Goal: Task Accomplishment & Management: Manage account settings

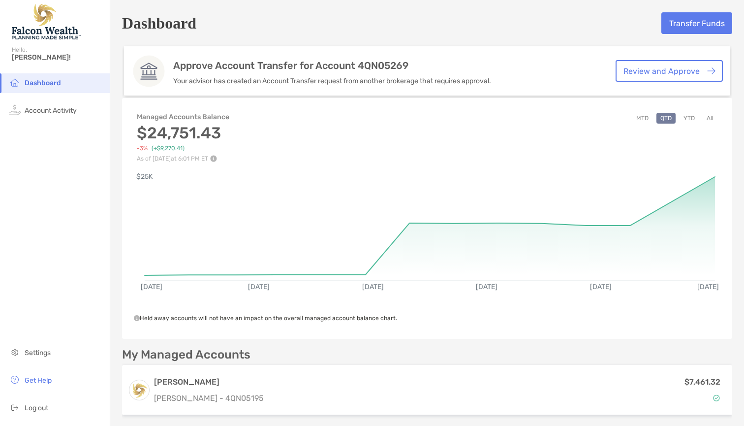
click at [678, 68] on link "Review and Approve" at bounding box center [668, 71] width 107 height 22
click at [712, 70] on img at bounding box center [711, 70] width 8 height 7
click at [635, 74] on link "Review and Approve" at bounding box center [668, 71] width 107 height 22
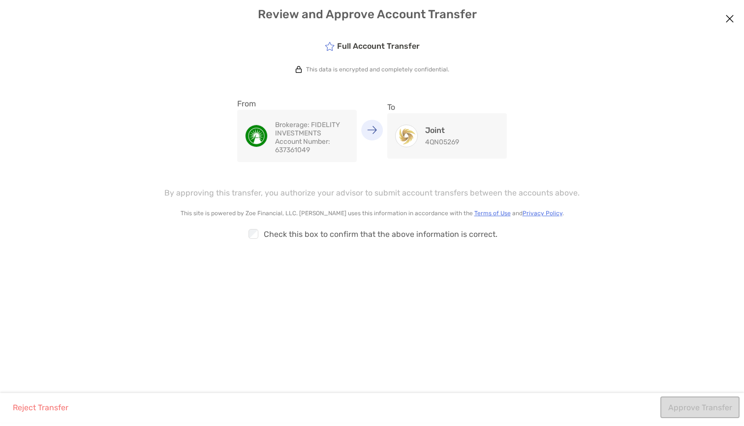
click at [326, 46] on icon "modal" at bounding box center [330, 46] width 10 height 9
click at [330, 47] on icon "modal" at bounding box center [330, 46] width 10 height 9
click at [330, 45] on icon "modal" at bounding box center [330, 46] width 10 height 9
click at [377, 132] on img "modal" at bounding box center [372, 129] width 10 height 8
click at [303, 129] on p "Brokerage: FIDELITY INVESTMENTS" at bounding box center [312, 129] width 74 height 17
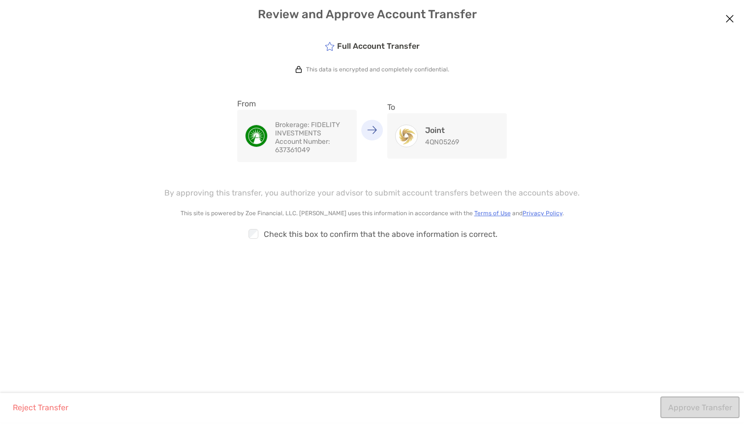
click at [433, 137] on div "Joint 4QN05269" at bounding box center [442, 135] width 34 height 21
click at [261, 239] on div "Checkbox" at bounding box center [254, 233] width 17 height 13
click at [689, 404] on button "Approve Transfer" at bounding box center [699, 407] width 79 height 22
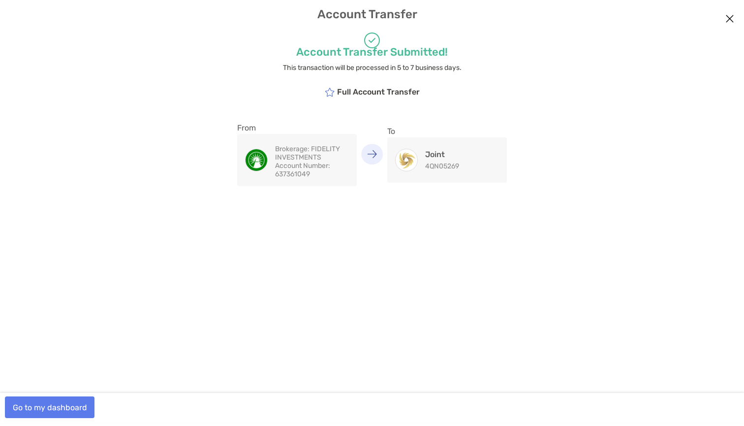
click at [73, 404] on button "Go to my dashboard" at bounding box center [50, 407] width 90 height 22
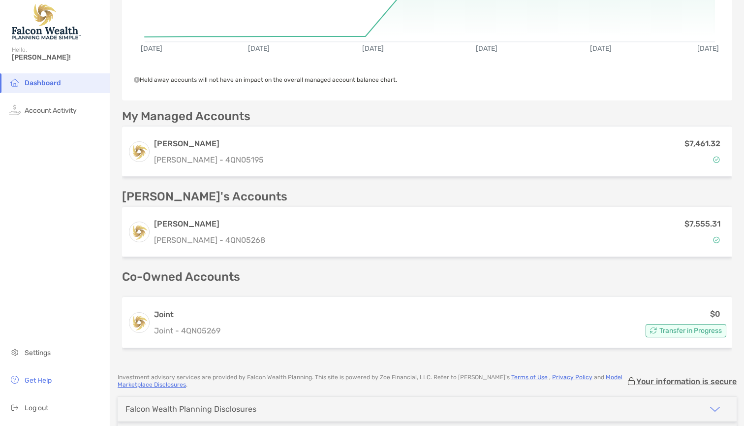
scroll to position [203, 0]
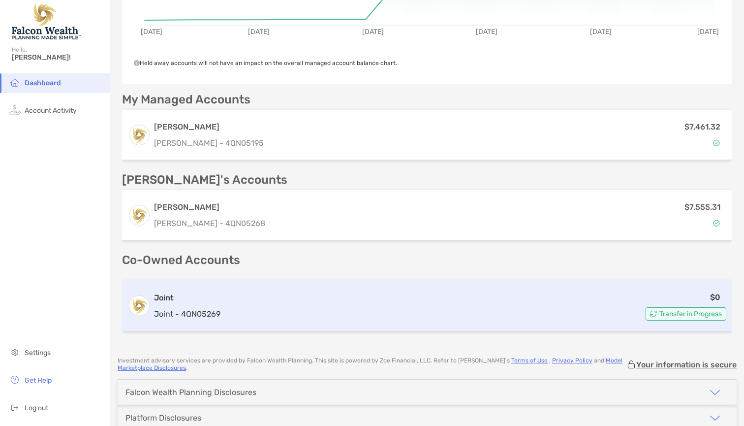
click at [330, 304] on div "$0 Transfer in Progress" at bounding box center [475, 306] width 502 height 30
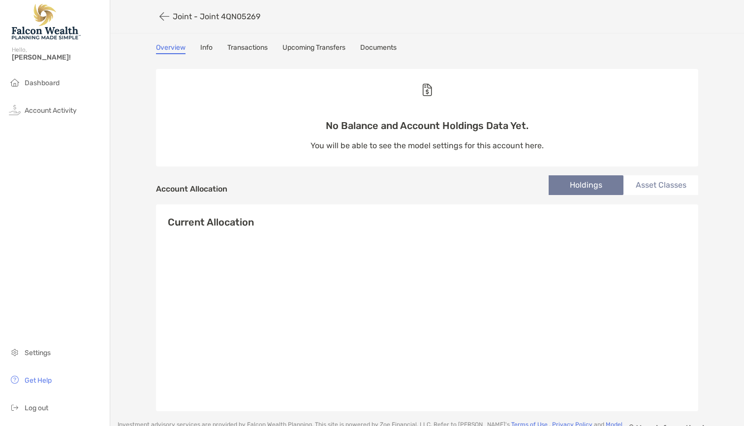
click at [165, 17] on icon "button" at bounding box center [164, 16] width 10 height 11
